Goal: Find specific page/section: Find specific page/section

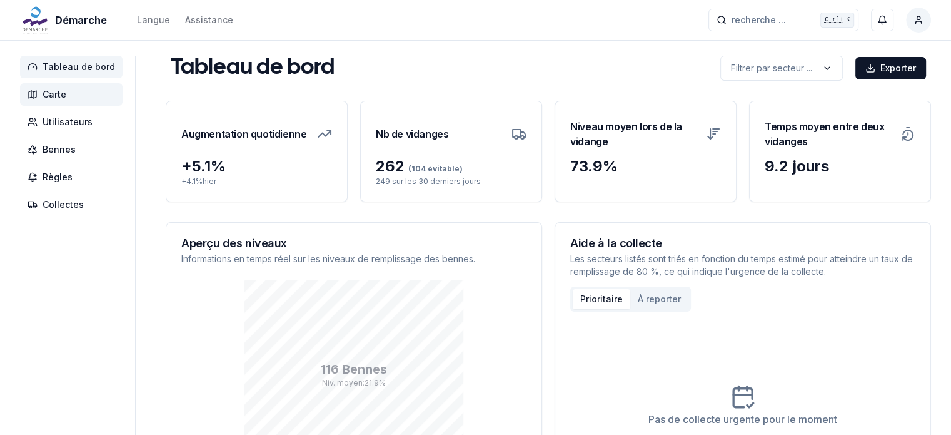
click at [68, 94] on span "Carte" at bounding box center [71, 94] width 103 height 23
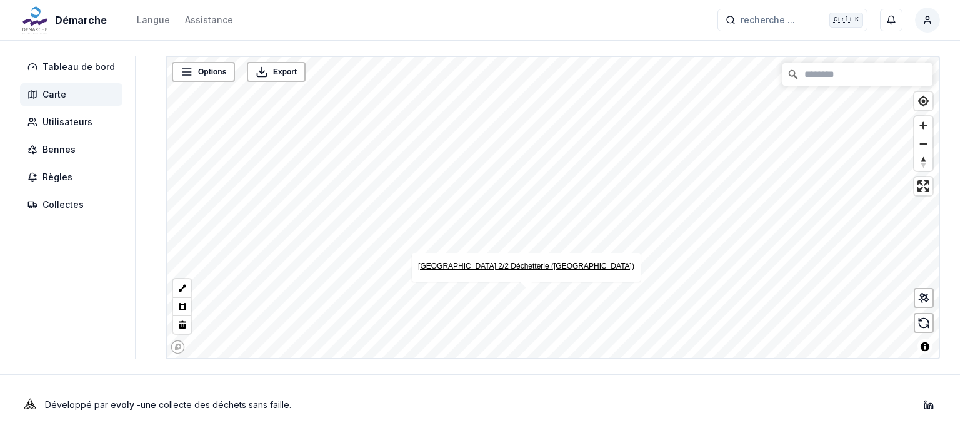
click at [530, 269] on link "[GEOGRAPHIC_DATA] 2/2 Déchetterie ([GEOGRAPHIC_DATA])" at bounding box center [526, 265] width 216 height 9
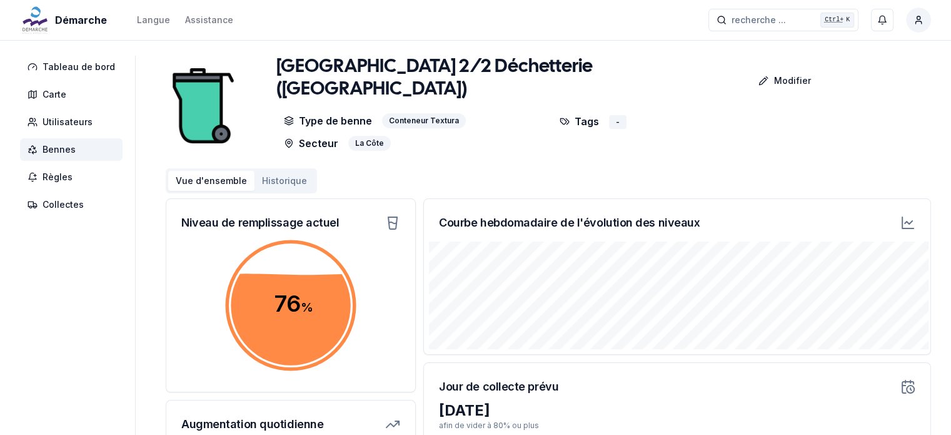
click at [910, 222] on icon at bounding box center [909, 222] width 8 height 3
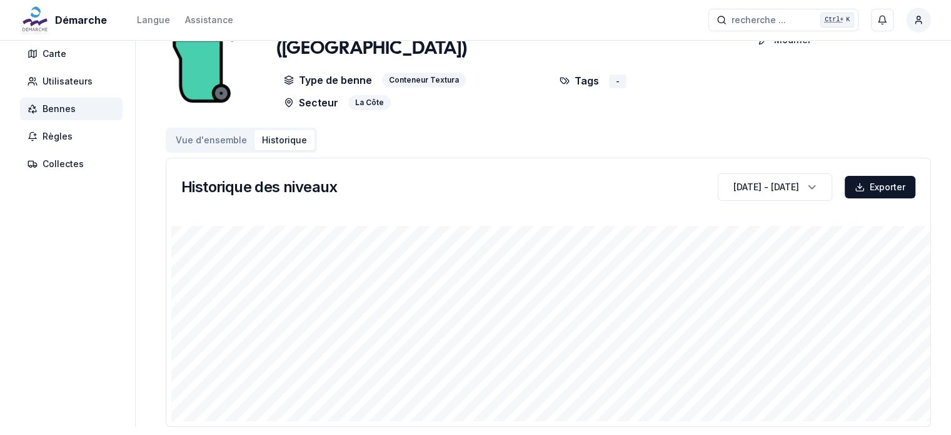
scroll to position [63, 0]
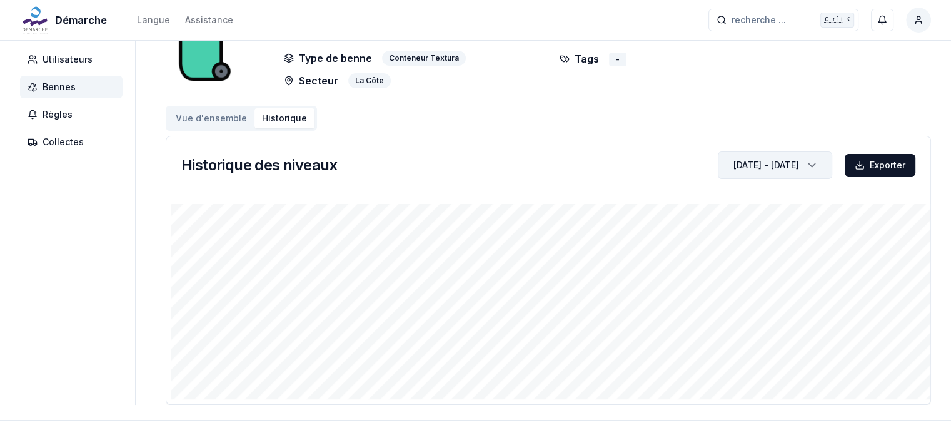
click at [817, 166] on icon "button" at bounding box center [812, 165] width 13 height 19
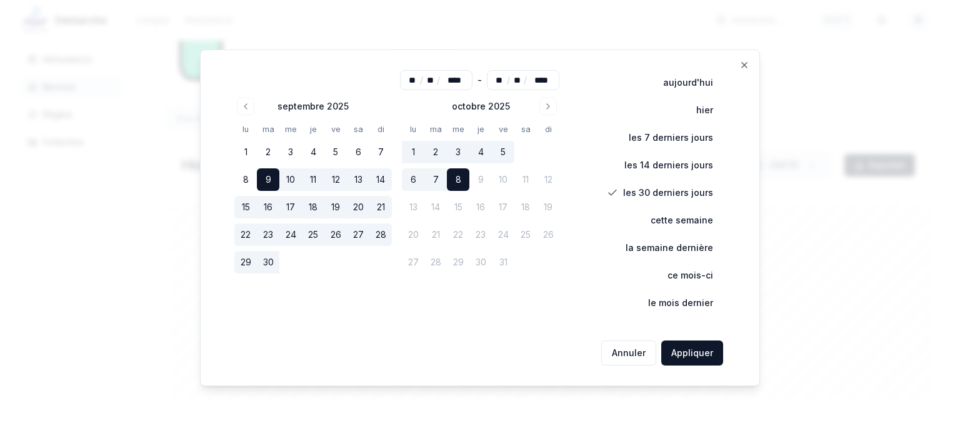
click at [753, 64] on div "** / ** / **** - ** / ** / **** [DATE] lu ma me je ve sa di 1 2 3 4 5 6 7 8 9 1…" at bounding box center [480, 217] width 560 height 336
click at [748, 64] on icon "button" at bounding box center [745, 65] width 10 height 10
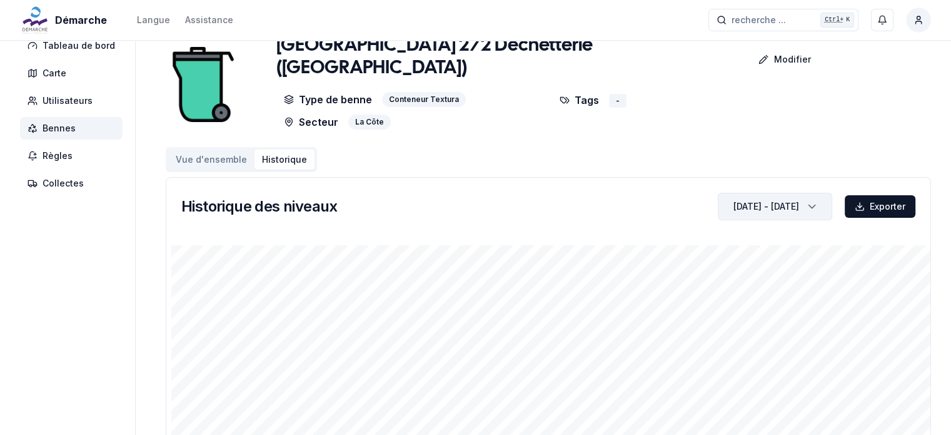
scroll to position [0, 0]
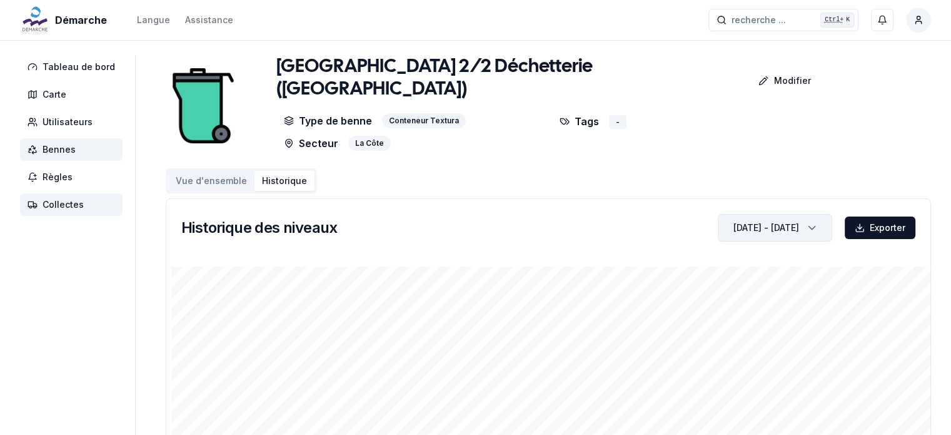
drag, startPoint x: 56, startPoint y: 208, endPoint x: 53, endPoint y: 194, distance: 13.7
click at [56, 208] on span "Collectes" at bounding box center [63, 204] width 41 height 13
